Goal: Information Seeking & Learning: Understand process/instructions

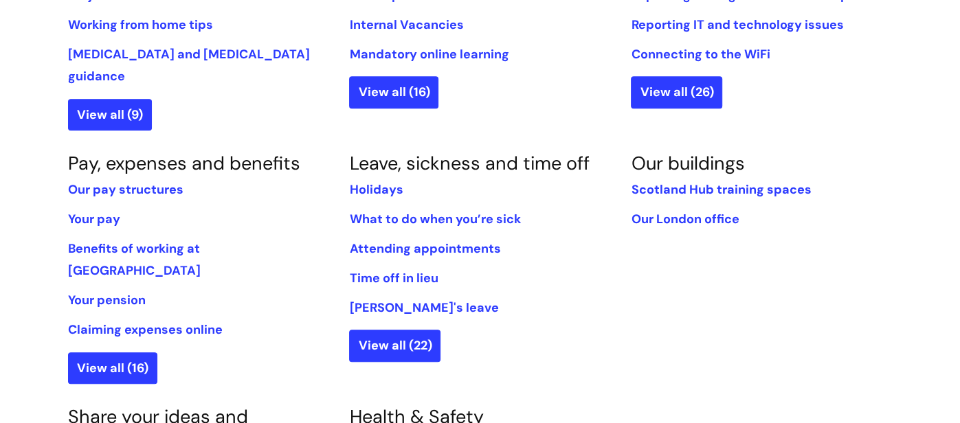
scroll to position [723, 0]
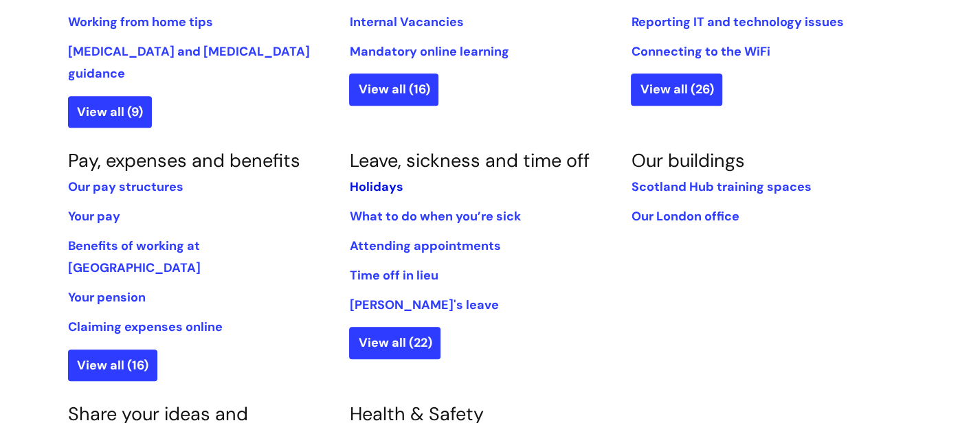
click at [382, 179] on link "Holidays" at bounding box center [376, 187] width 54 height 16
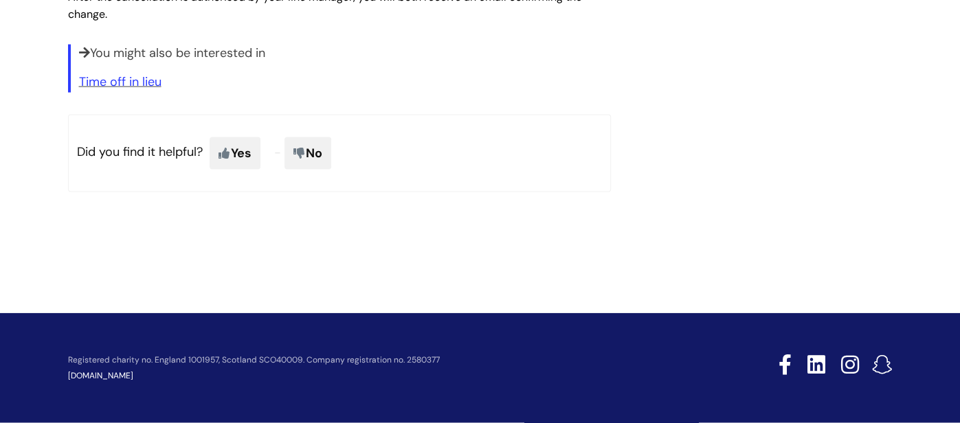
scroll to position [1924, 0]
